Goal: Use online tool/utility: Use online tool/utility

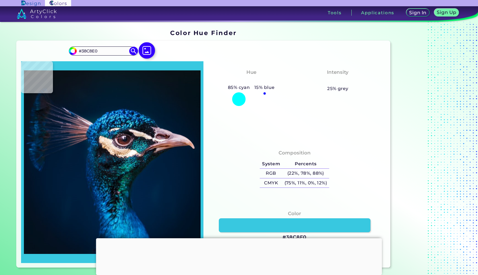
click at [147, 50] on img at bounding box center [147, 50] width 16 height 16
click at [0, 0] on input "file" at bounding box center [0, 0] width 0 height 0
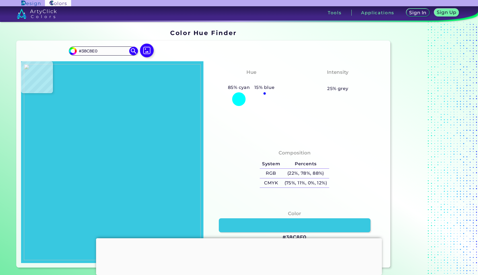
click at [78, 180] on img at bounding box center [112, 162] width 177 height 196
type input "#f9f0ea"
type input "#F9F0EA"
type input "#f8f0e9"
type input "#F8F0E9"
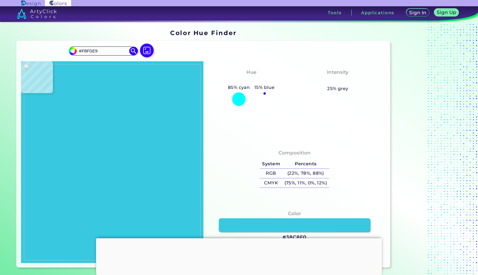
type input "#f9f0ea"
type input "#F9F0EA"
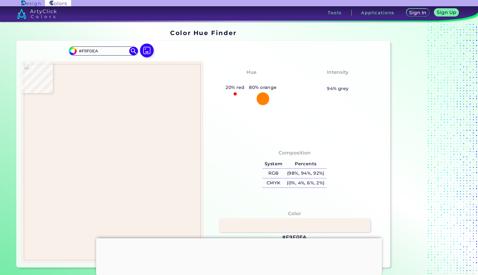
type input "#27d7eb"
type input "#27D7EB"
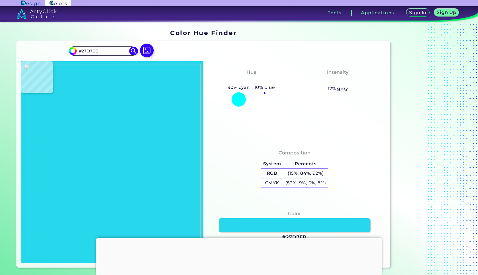
type input "#000000"
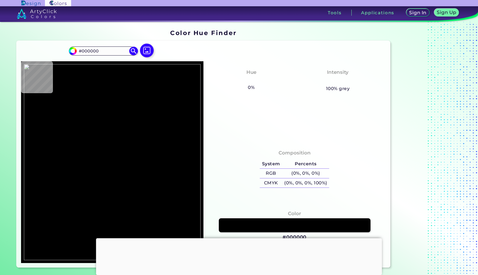
type input "#d6e276"
type input "#D6E276"
type input "#fde257"
type input "#FDE257"
type input "#fee158"
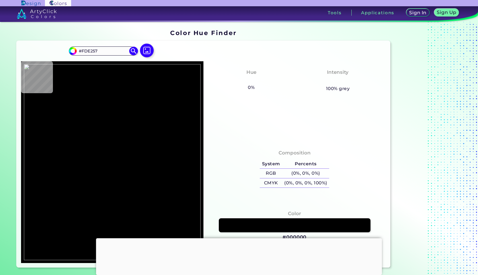
type input "#FEE158"
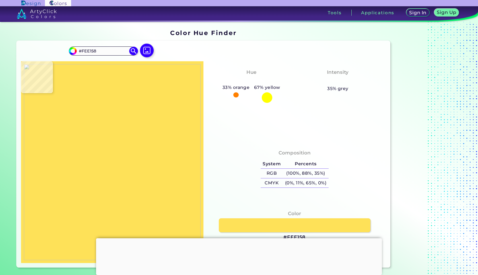
type input "#f8d455"
type input "#F8D455"
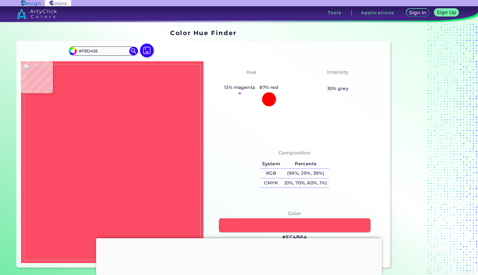
type input "#fc4b64"
type input "#FC4B64"
type input "#fb4a62"
type input "#FB4A62"
type input "#f9f3e8"
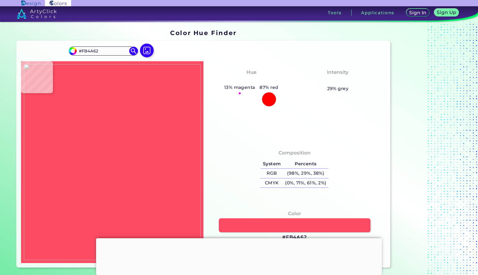
type input "#F9F3E8"
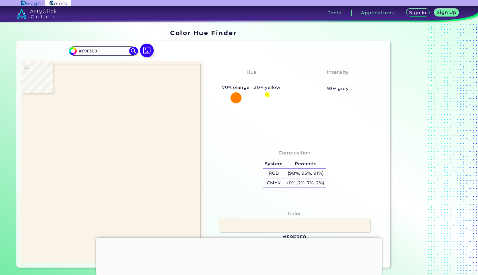
type input "#f9f1e8"
type input "#F9F1E8"
type input "#f9f1e7"
type input "#F9F1E7"
type input "#f5e9df"
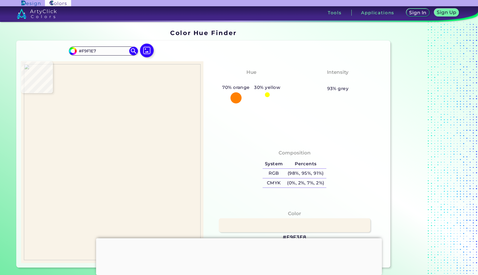
type input "#F5E9DF"
type input "#dbcdc6"
type input "#DBCDC6"
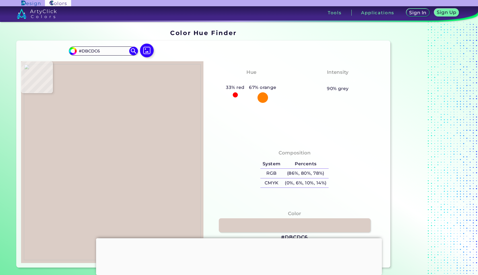
type input "#cec4bc"
type input "#CEC4BC"
type input "#9d9690"
type input "#9D9690"
type input "#a6a19b"
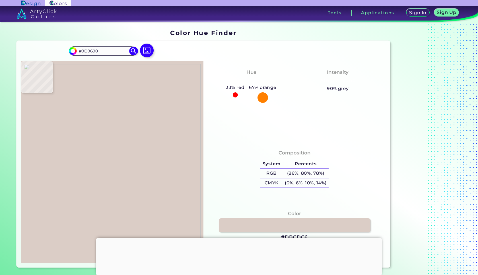
type input "#A6A19B"
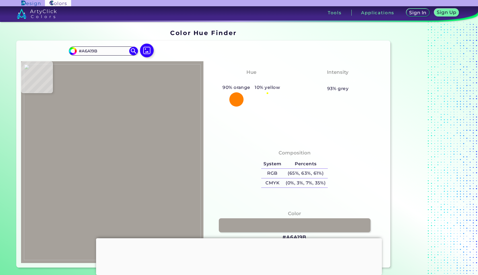
type input "#9c9995"
type input "#9C9995"
type input "#b3b1ae"
type input "#B3B1AE"
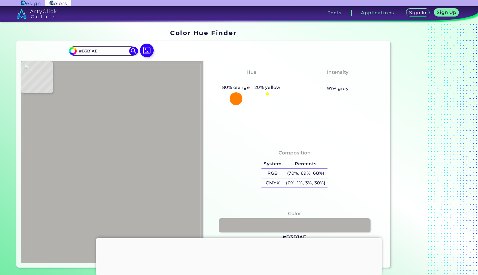
click at [69, 168] on img at bounding box center [112, 162] width 177 height 196
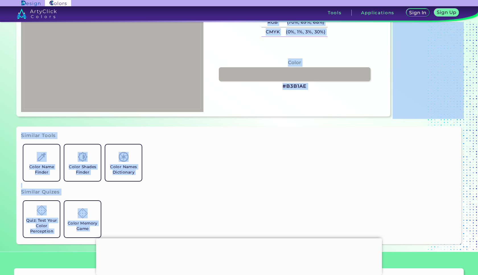
drag, startPoint x: 348, startPoint y: 162, endPoint x: 350, endPoint y: 275, distance: 112.4
click at [350, 119] on section "#b3b1ae #B3B1AE Acadia ◉ Acid Green ◉ Aero Blue ◉ Alabaster ◉ Albescent White ◉…" at bounding box center [203, 3] width 378 height 231
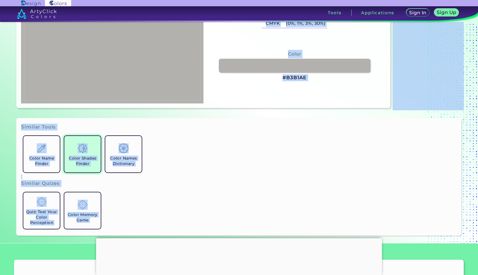
click at [90, 161] on h5 "Color Shades Finder" at bounding box center [83, 160] width 32 height 11
